Goal: Find contact information: Find contact information

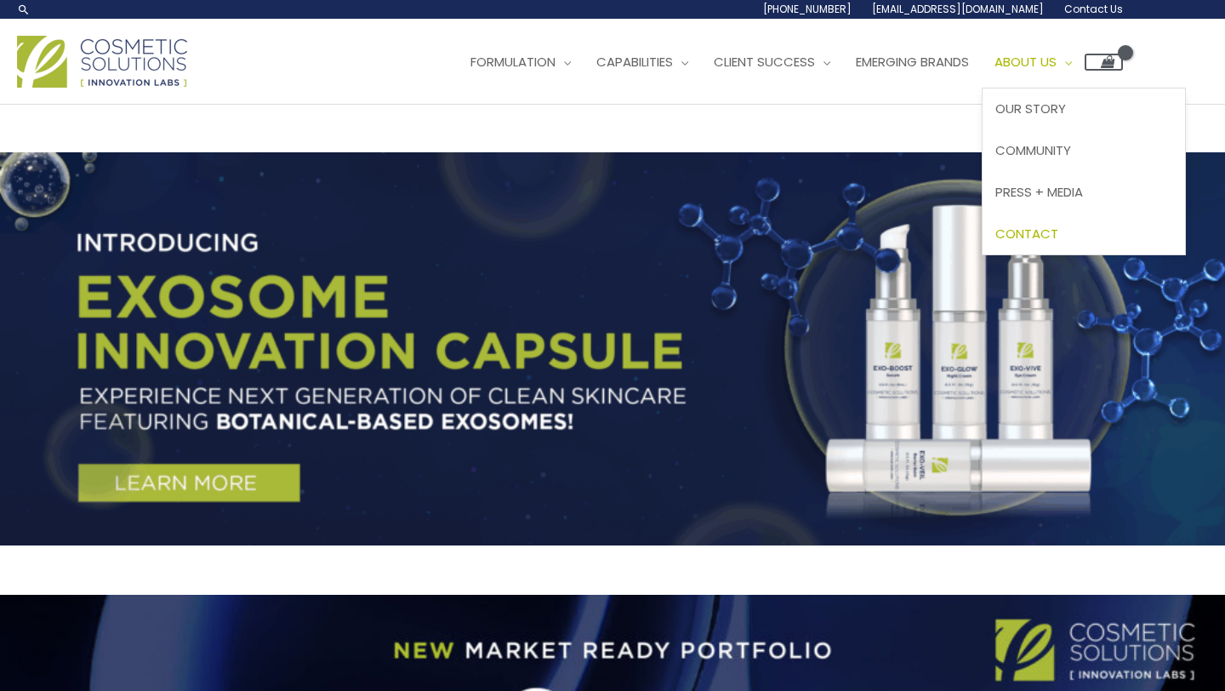
click at [1058, 227] on span "Contact" at bounding box center [1026, 234] width 63 height 18
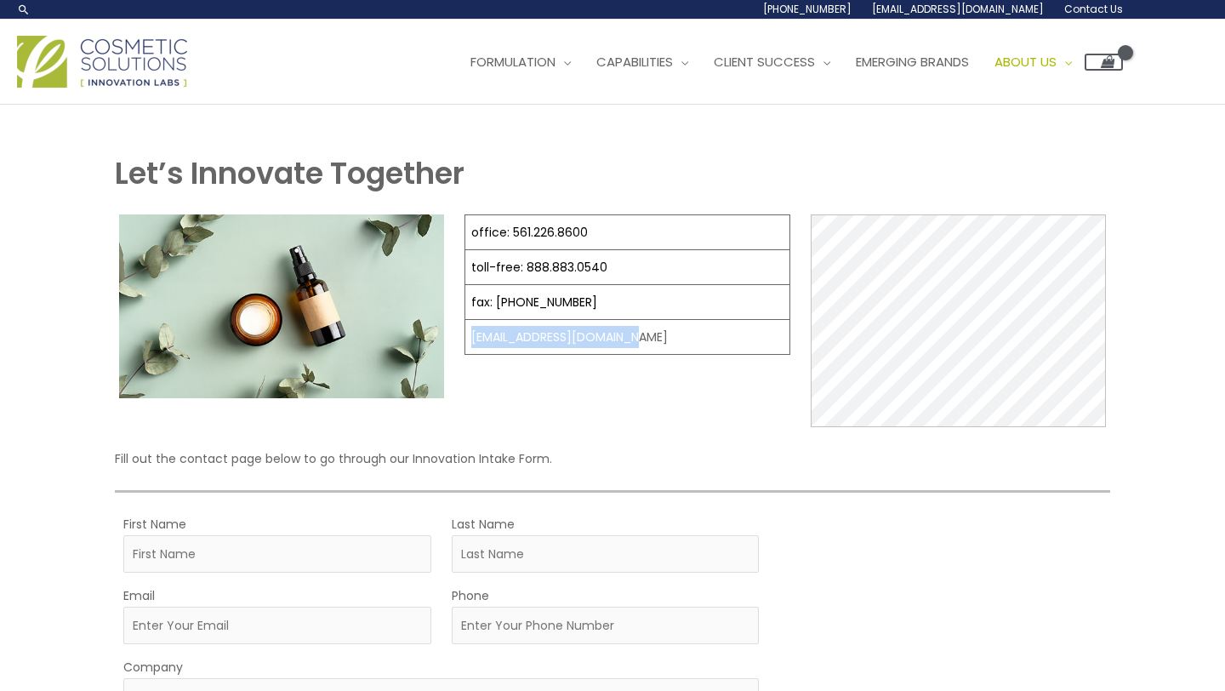
drag, startPoint x: 470, startPoint y: 341, endPoint x: 629, endPoint y: 345, distance: 160.0
click at [629, 345] on td "[EMAIL_ADDRESS][DOMAIN_NAME]" at bounding box center [627, 337] width 325 height 35
copy td "[EMAIL_ADDRESS][DOMAIN_NAME]"
select select
